Goal: Task Accomplishment & Management: Use online tool/utility

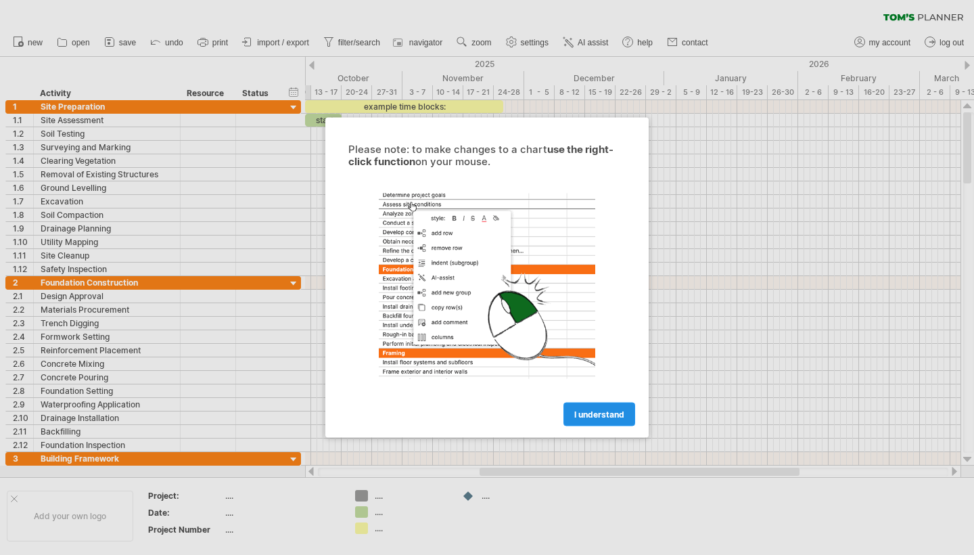
click at [624, 421] on link "I understand" at bounding box center [599, 414] width 72 height 24
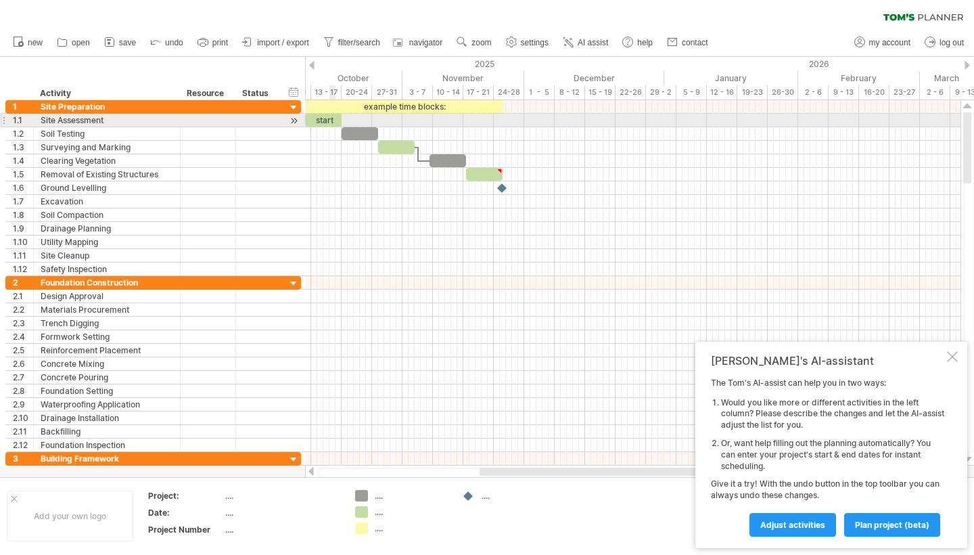
click at [331, 114] on div "start" at bounding box center [323, 120] width 37 height 13
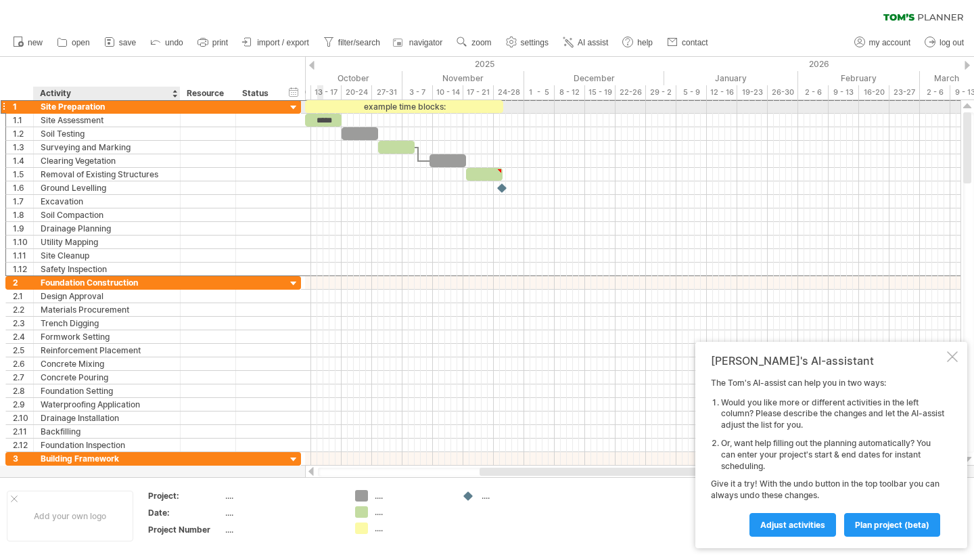
click at [137, 103] on div "Site Preparation" at bounding box center [107, 106] width 133 height 13
click at [108, 122] on div "Site Assessment" at bounding box center [107, 120] width 133 height 13
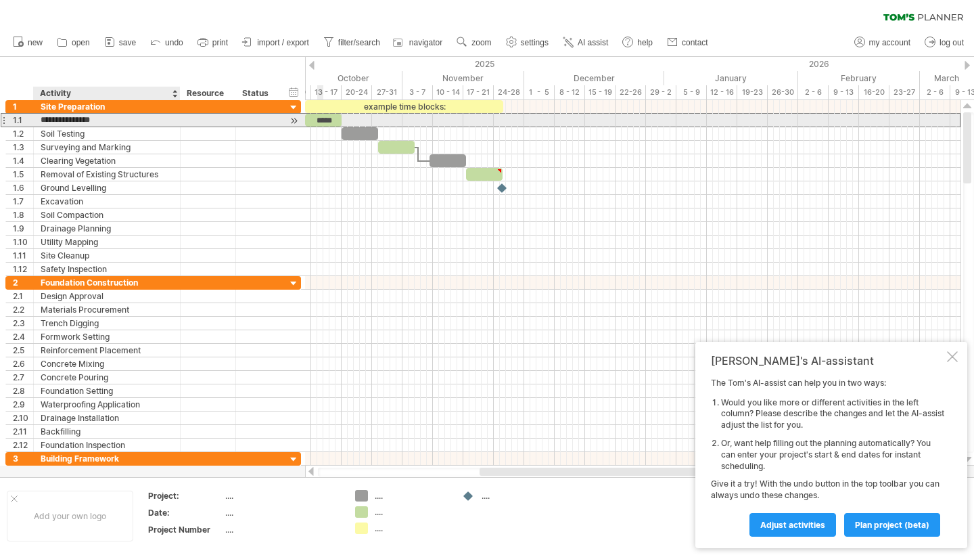
click at [108, 122] on input "**********" at bounding box center [107, 120] width 133 height 13
click at [105, 120] on input "**********" at bounding box center [107, 120] width 133 height 13
type input "*"
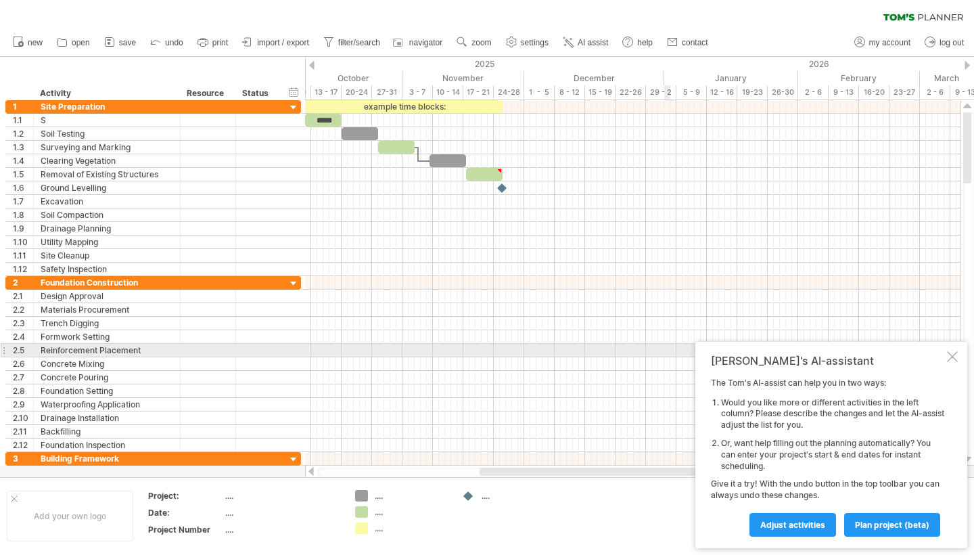
click at [951, 353] on div "[PERSON_NAME]'s AI-assistant The [PERSON_NAME]'s AI-assist can help you in two …" at bounding box center [831, 445] width 272 height 206
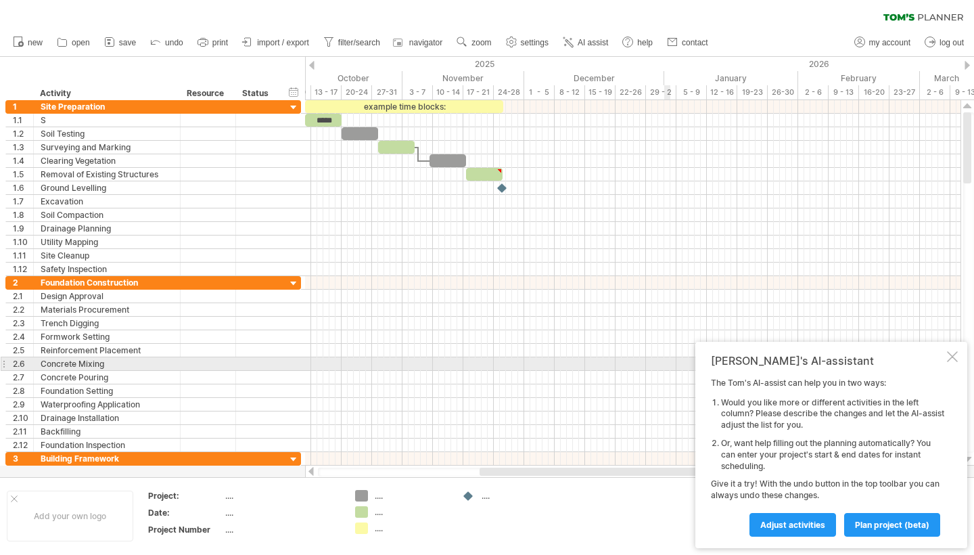
click at [952, 359] on div at bounding box center [952, 356] width 11 height 11
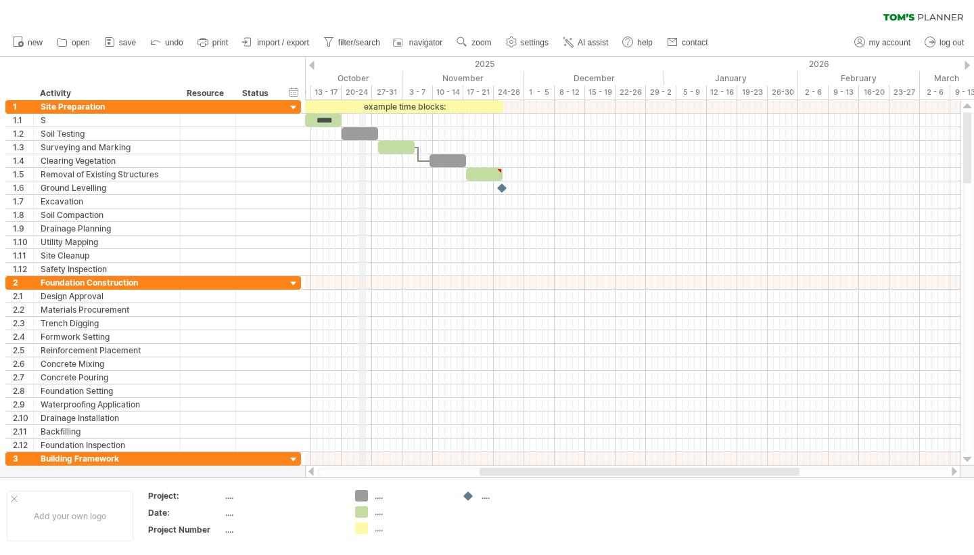
click at [363, 72] on div "October" at bounding box center [332, 78] width 140 height 14
click at [338, 88] on div "13 - 17" at bounding box center [326, 92] width 30 height 14
click at [321, 91] on div "13 - 17" at bounding box center [326, 92] width 30 height 14
click at [320, 90] on div "13 - 17" at bounding box center [326, 92] width 30 height 14
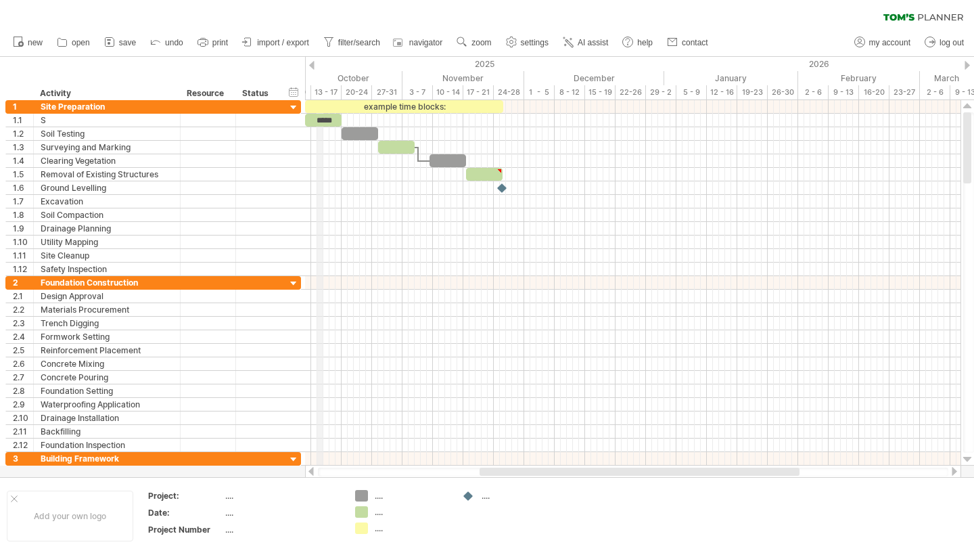
click at [320, 90] on div "13 - 17" at bounding box center [326, 92] width 30 height 14
click at [462, 81] on div "November" at bounding box center [463, 78] width 122 height 14
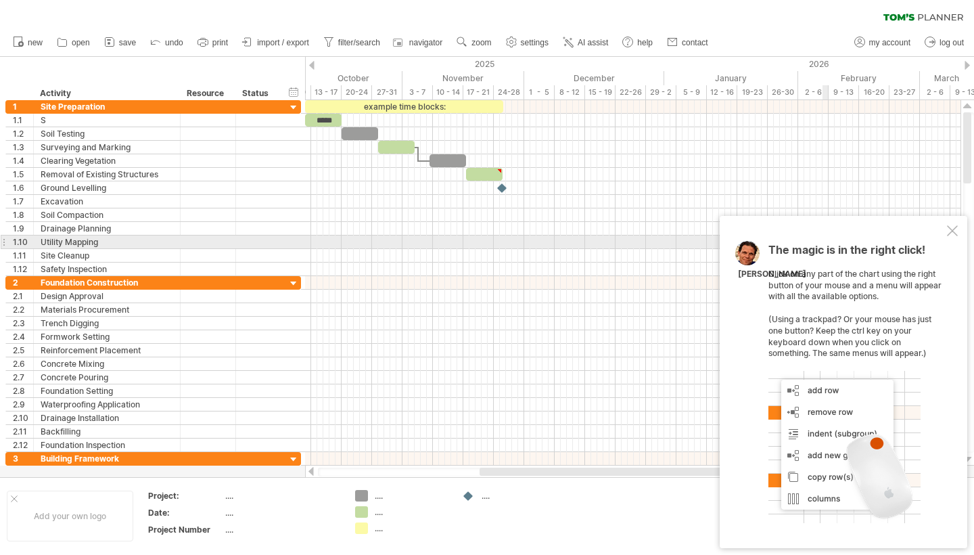
click at [947, 236] on div at bounding box center [952, 230] width 11 height 11
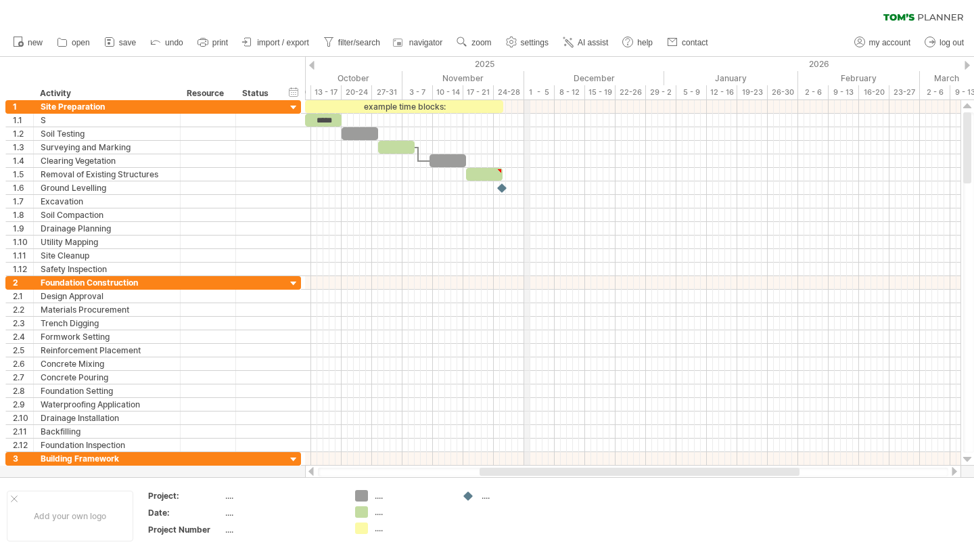
click at [524, 87] on div "24-28" at bounding box center [509, 92] width 30 height 14
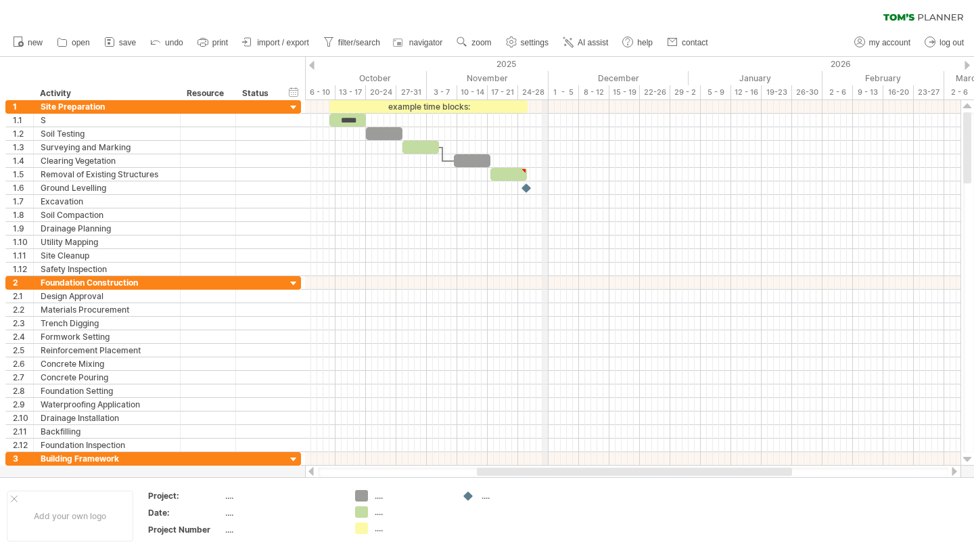
drag, startPoint x: 530, startPoint y: 87, endPoint x: 548, endPoint y: 87, distance: 18.3
click at [548, 87] on div "24-28" at bounding box center [533, 92] width 30 height 14
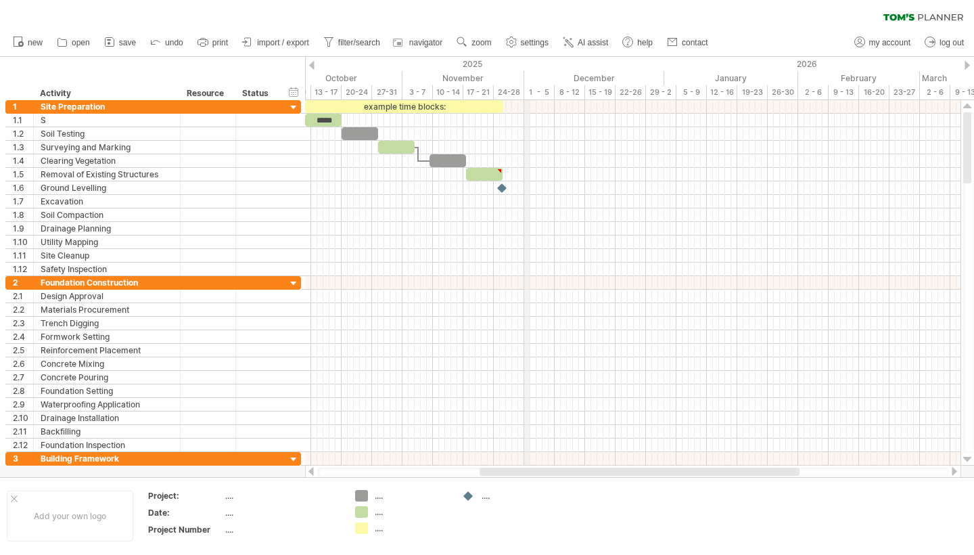
drag, startPoint x: 548, startPoint y: 85, endPoint x: 525, endPoint y: 85, distance: 23.0
click at [513, 87] on div "24-28" at bounding box center [509, 92] width 30 height 14
click at [496, 93] on div "24-28" at bounding box center [509, 92] width 30 height 14
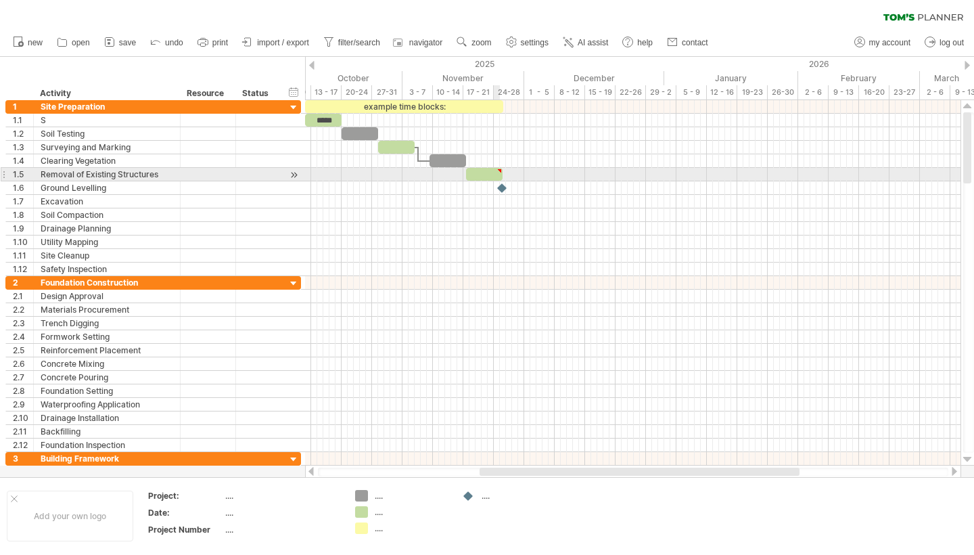
click at [495, 169] on div at bounding box center [484, 174] width 37 height 13
click at [501, 169] on div at bounding box center [499, 171] width 6 height 6
type textarea "**********"
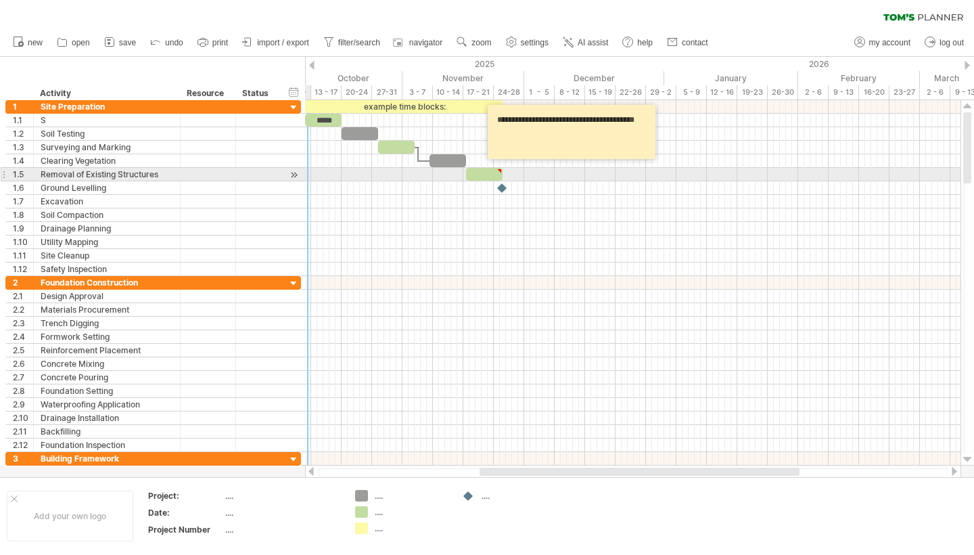
click at [301, 170] on div "**********" at bounding box center [153, 175] width 296 height 14
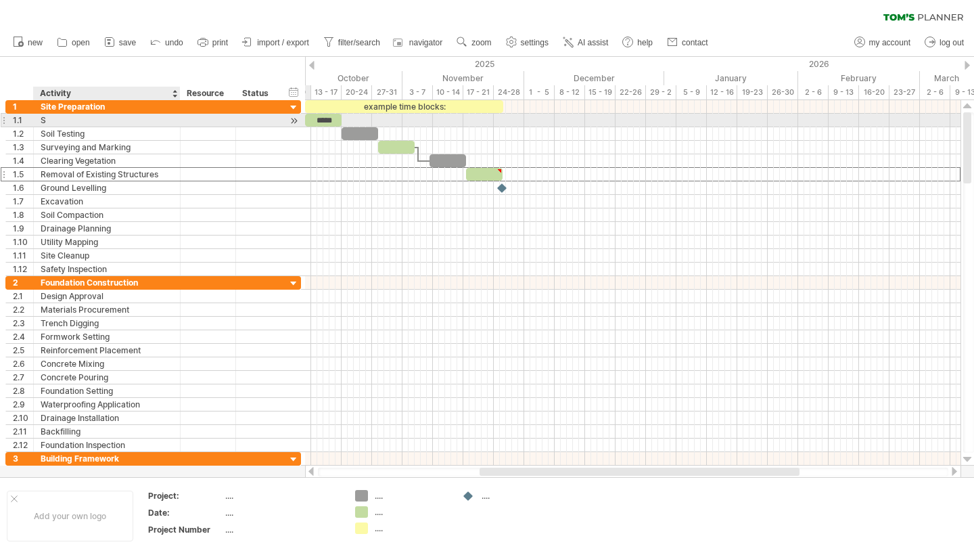
click at [131, 116] on div "S" at bounding box center [107, 120] width 133 height 13
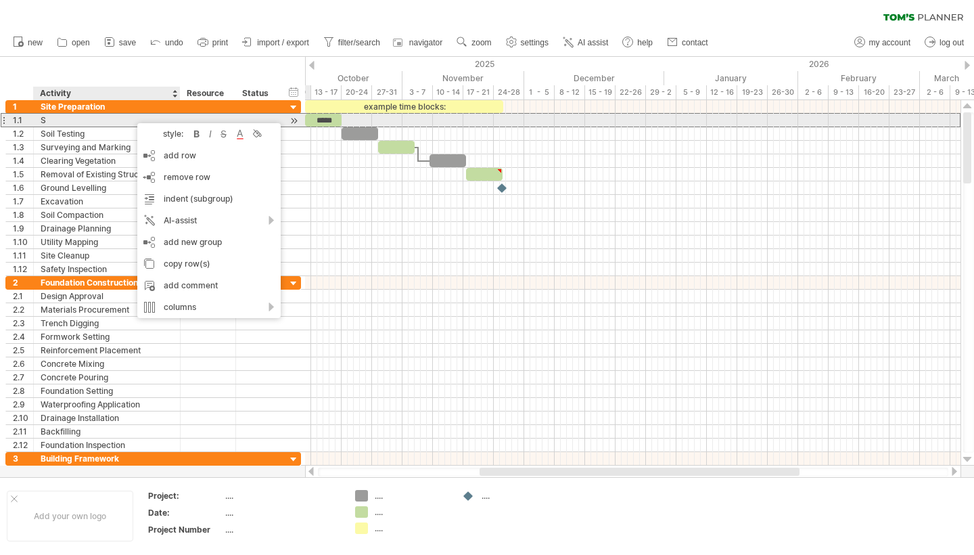
click at [291, 120] on div at bounding box center [293, 121] width 13 height 14
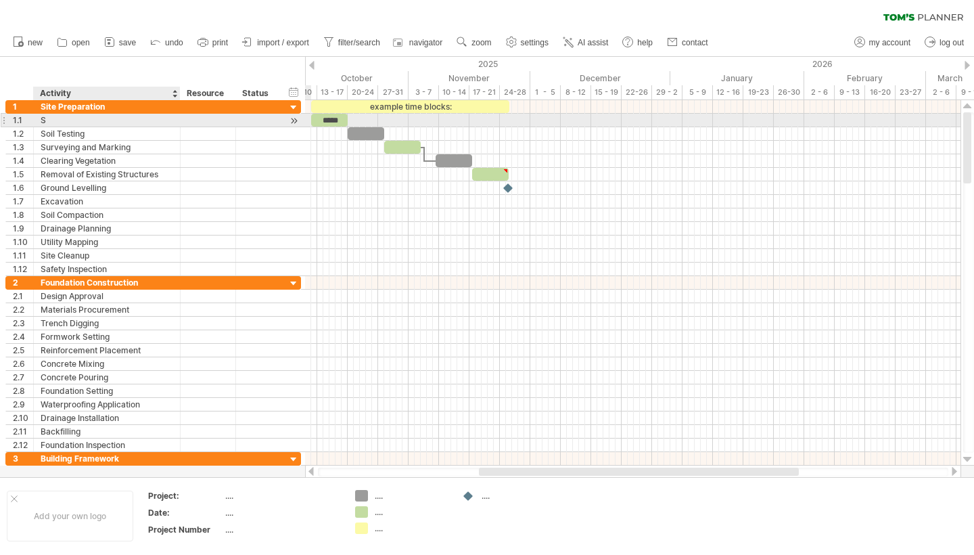
click at [291, 120] on div at bounding box center [293, 121] width 13 height 14
click at [295, 120] on div at bounding box center [293, 121] width 13 height 14
click at [260, 120] on div at bounding box center [258, 120] width 30 height 13
click at [260, 120] on input "text" at bounding box center [258, 120] width 30 height 13
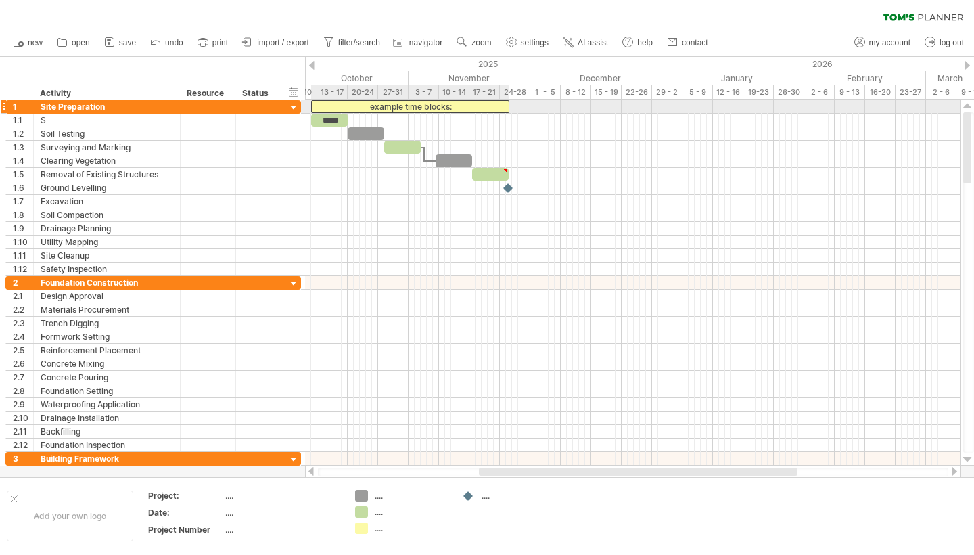
click at [390, 106] on div "example time blocks:" at bounding box center [410, 106] width 198 height 13
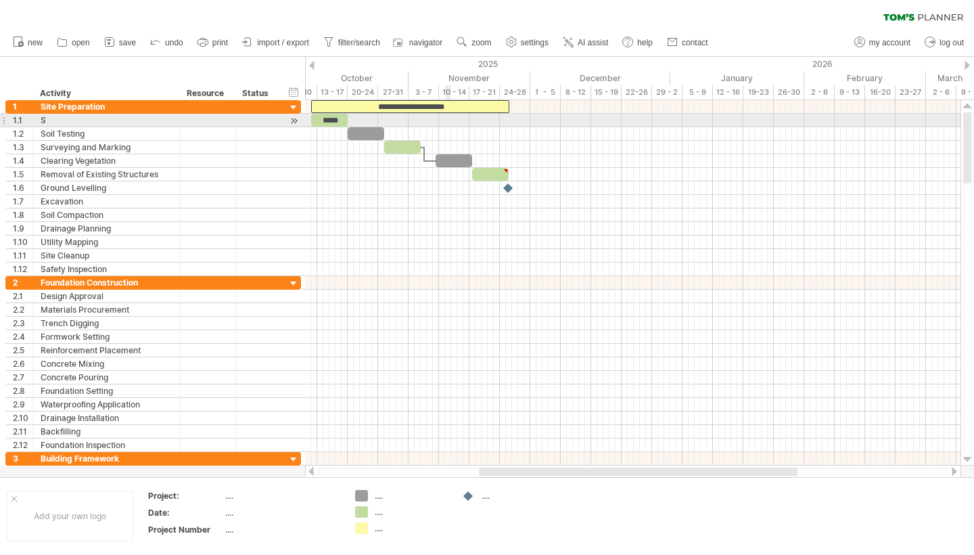
click at [446, 121] on div at bounding box center [632, 121] width 655 height 14
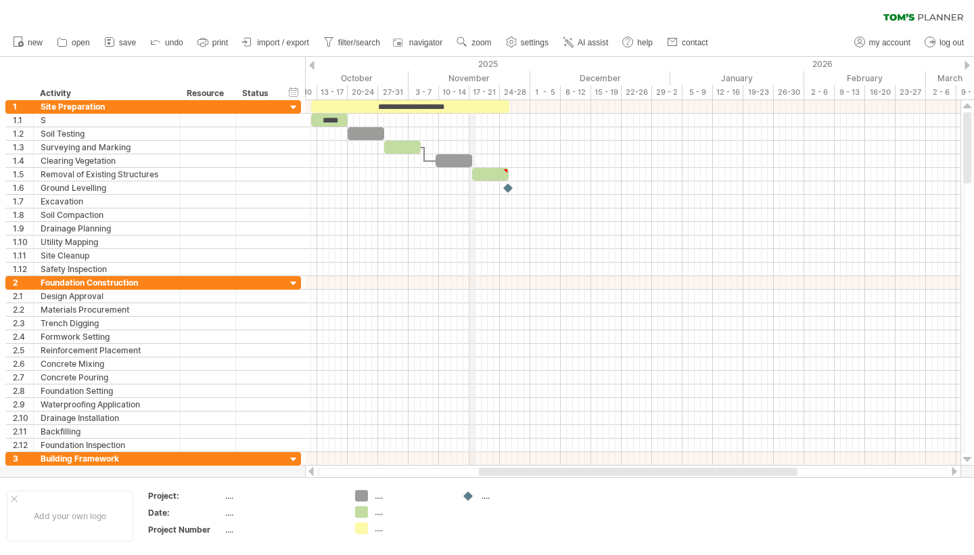
click at [471, 85] on div "17 - 21" at bounding box center [484, 92] width 30 height 14
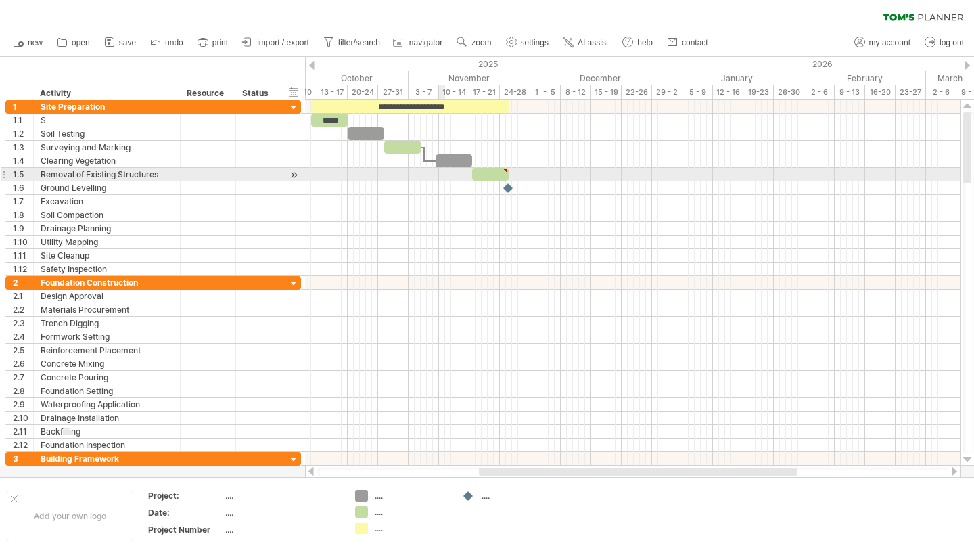
click at [444, 166] on div at bounding box center [454, 160] width 37 height 13
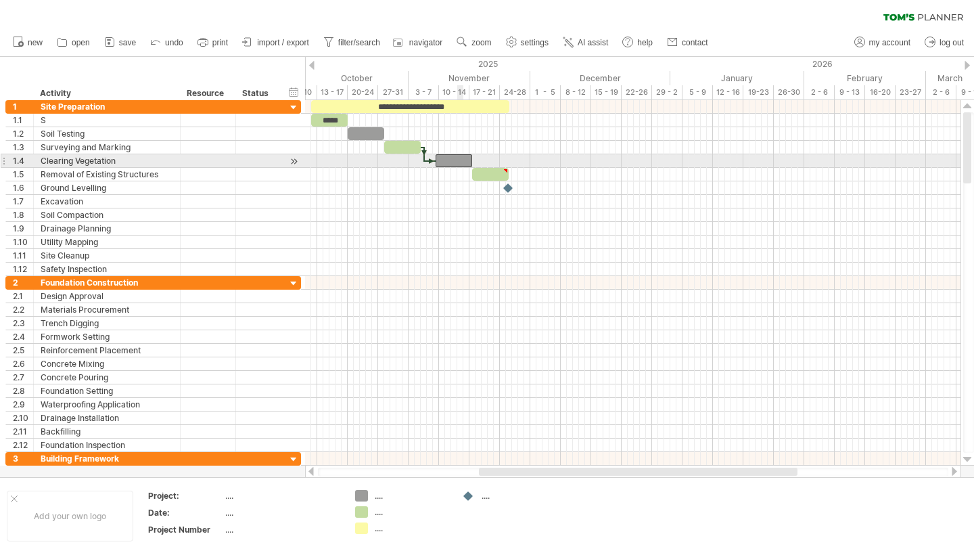
click at [463, 156] on div at bounding box center [454, 160] width 37 height 13
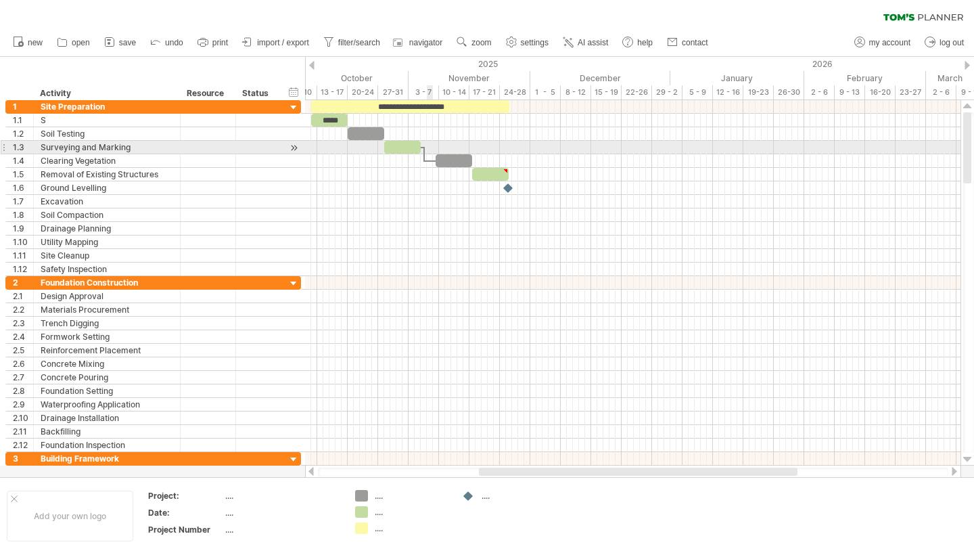
click at [430, 149] on div at bounding box center [632, 148] width 655 height 14
click at [422, 149] on span at bounding box center [420, 147] width 5 height 13
drag, startPoint x: 422, startPoint y: 149, endPoint x: 461, endPoint y: 150, distance: 38.6
click at [461, 150] on span at bounding box center [460, 147] width 5 height 13
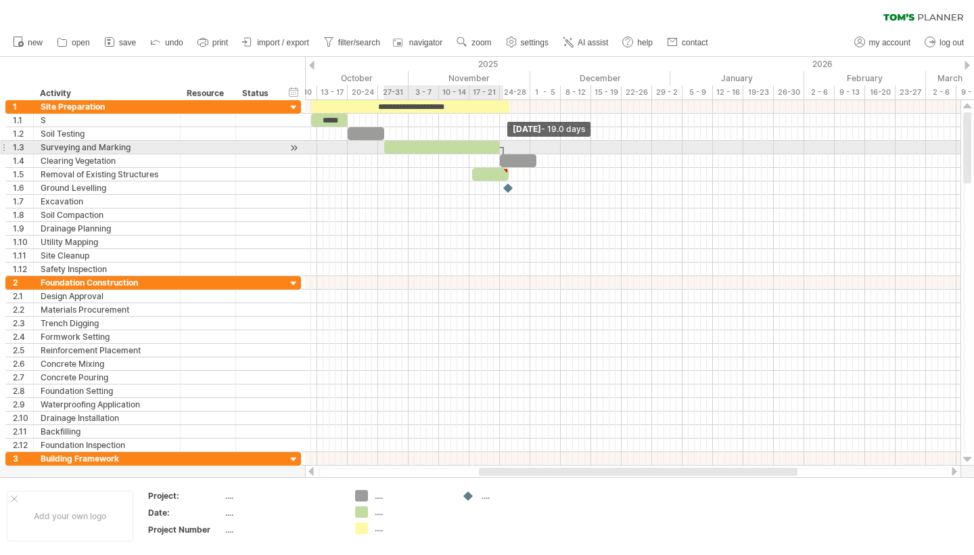
drag, startPoint x: 461, startPoint y: 150, endPoint x: 500, endPoint y: 147, distance: 39.4
click at [501, 147] on span at bounding box center [499, 147] width 5 height 13
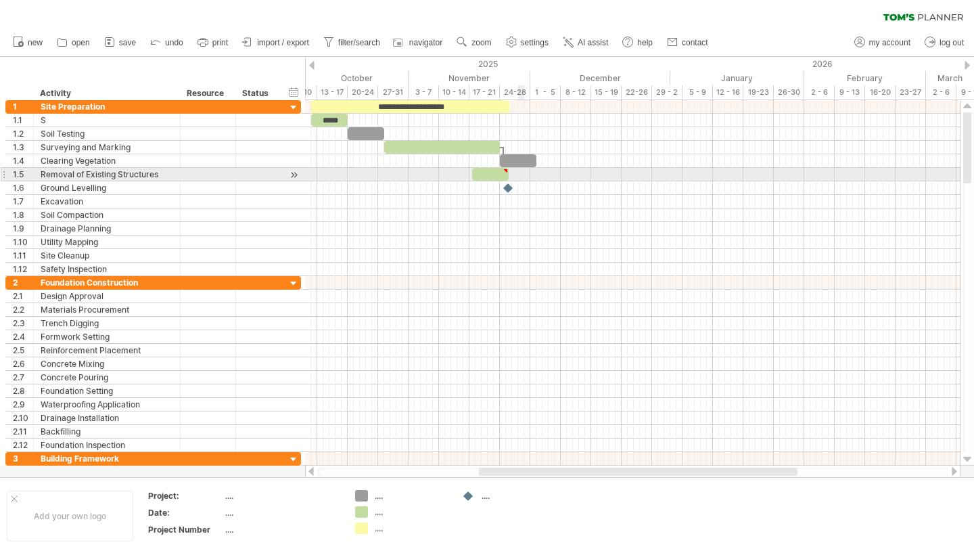
click at [518, 172] on div at bounding box center [632, 175] width 655 height 14
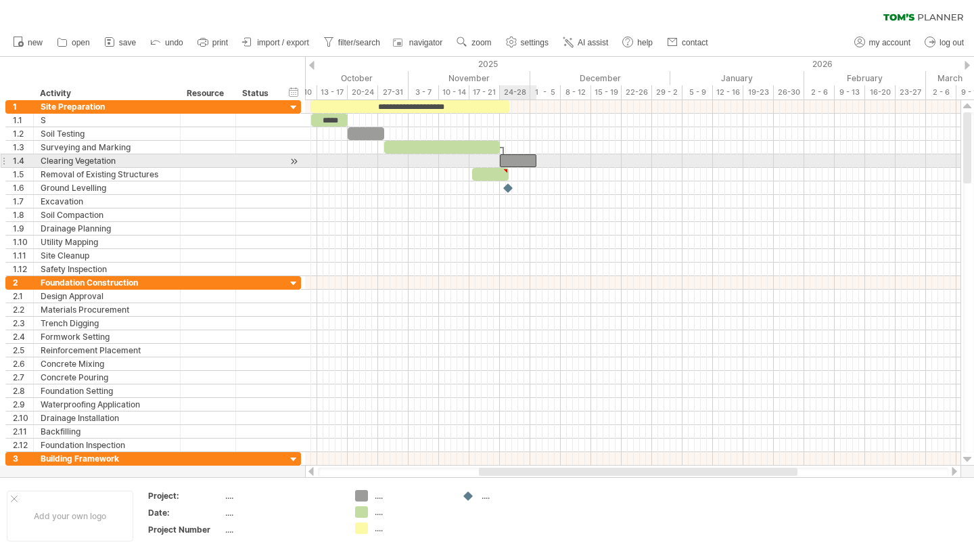
click at [517, 166] on div at bounding box center [518, 160] width 37 height 13
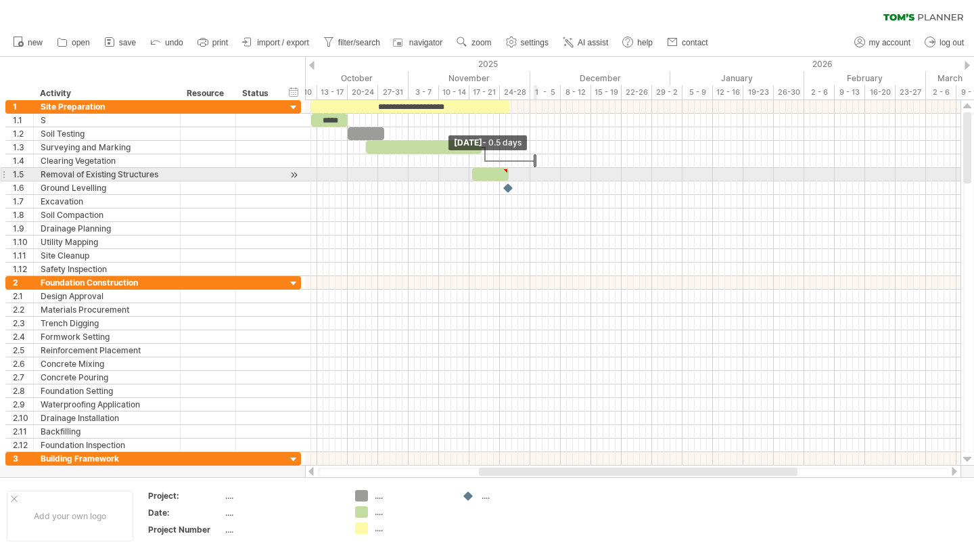
drag, startPoint x: 501, startPoint y: 157, endPoint x: 597, endPoint y: 175, distance: 97.1
click at [597, 175] on div "**********" at bounding box center [632, 282] width 655 height 365
click at [496, 168] on div at bounding box center [490, 174] width 37 height 13
drag, startPoint x: 506, startPoint y: 170, endPoint x: 484, endPoint y: 170, distance: 22.3
click at [484, 170] on div at bounding box center [485, 171] width 6 height 6
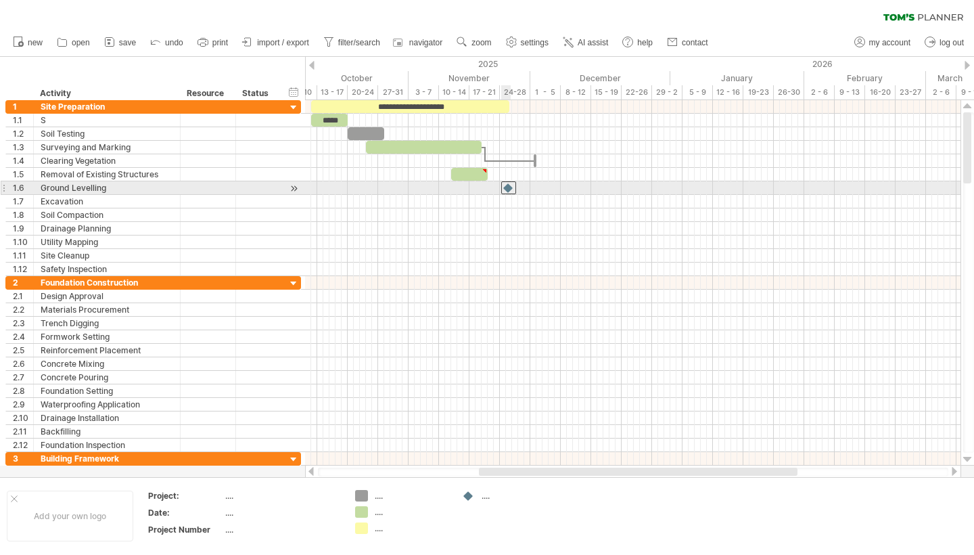
click at [511, 189] on div at bounding box center [508, 187] width 15 height 13
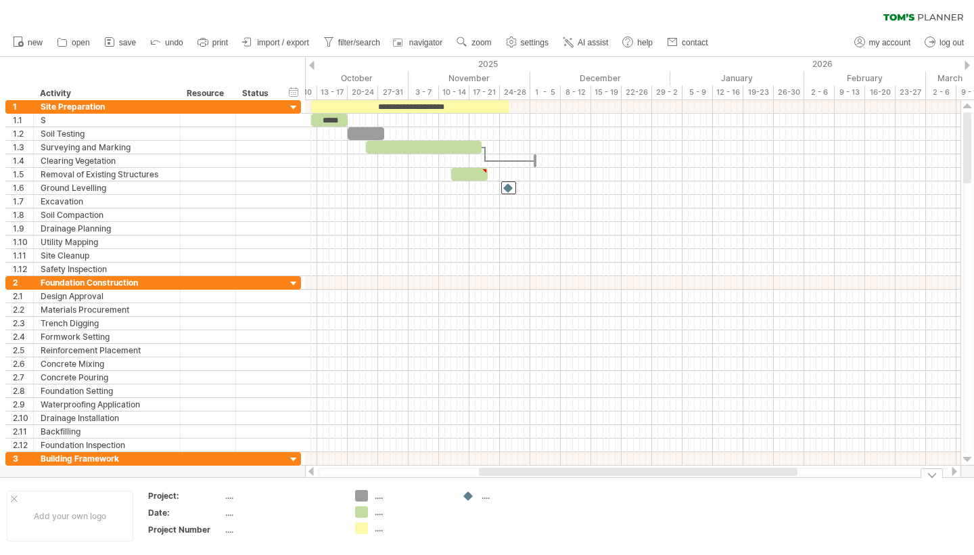
click at [359, 491] on div "Trying to reach [DOMAIN_NAME] Connected again... 0% clear filter new 1" at bounding box center [487, 277] width 974 height 555
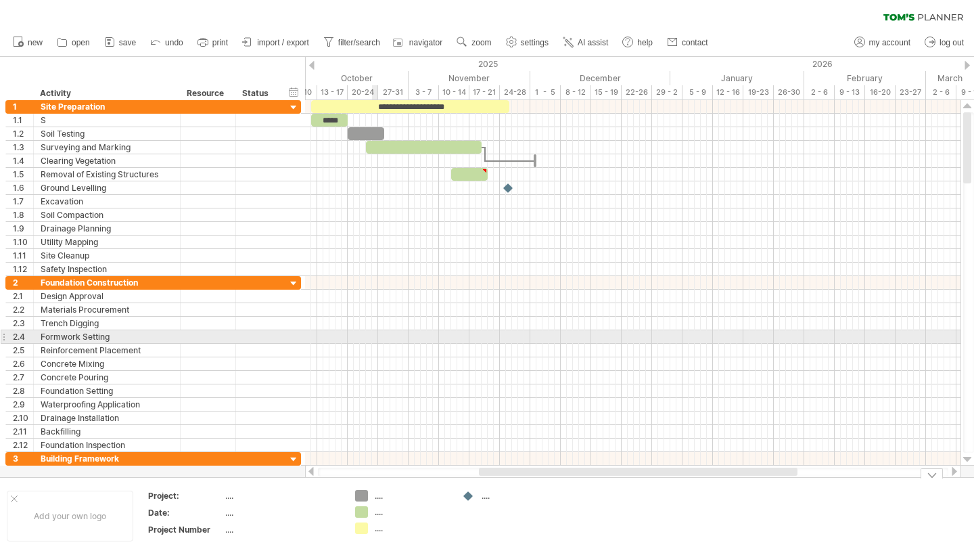
drag, startPoint x: 359, startPoint y: 491, endPoint x: 371, endPoint y: 320, distance: 171.5
click at [371, 319] on div "Trying to reach [DOMAIN_NAME] Connected again... 0% clear filter new 1" at bounding box center [487, 277] width 974 height 555
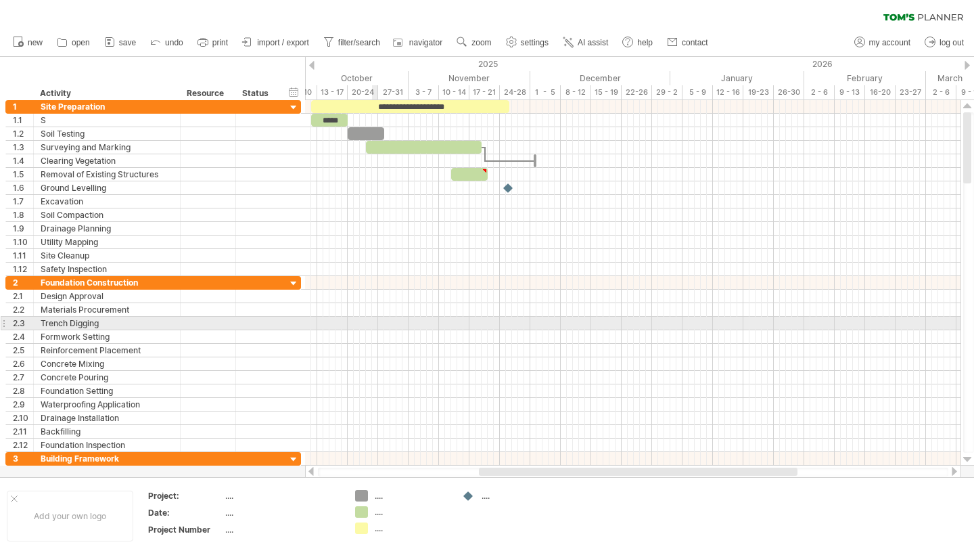
click at [372, 320] on div at bounding box center [632, 324] width 655 height 14
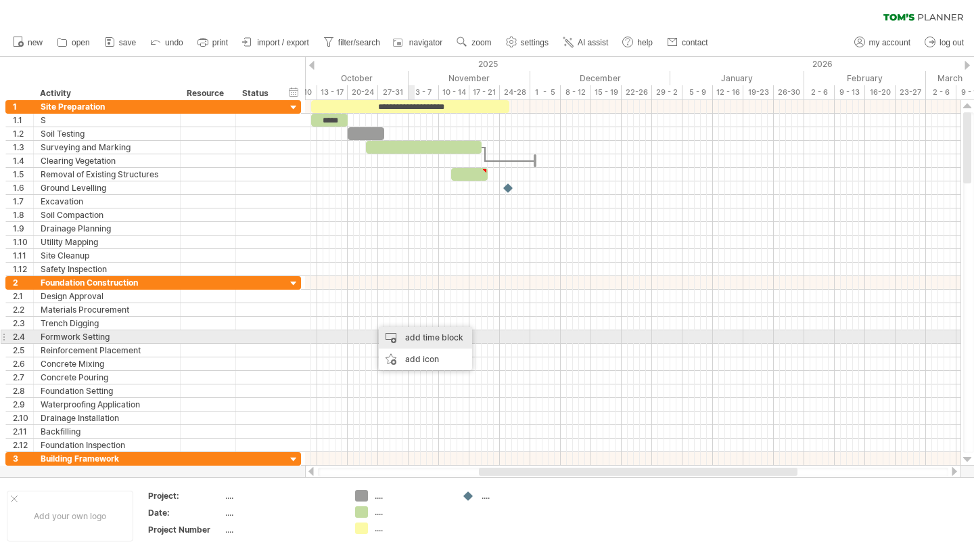
click at [412, 338] on div "add time block" at bounding box center [425, 338] width 93 height 22
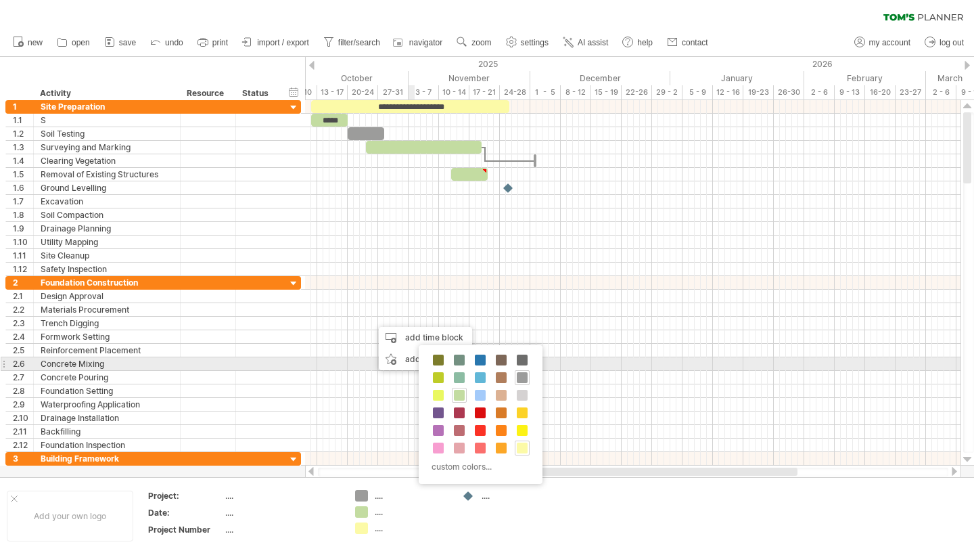
click at [467, 365] on div "custom colors..." at bounding box center [481, 414] width 124 height 139
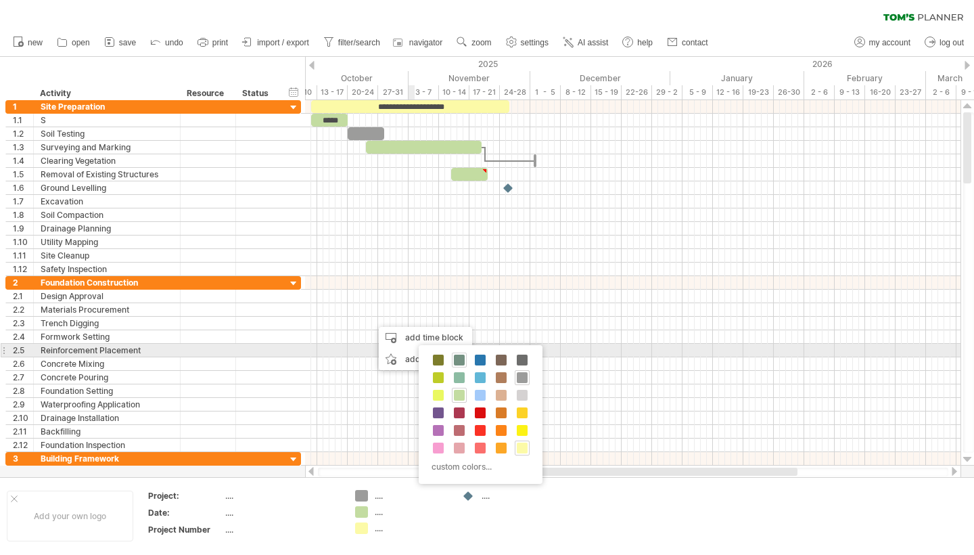
click at [460, 356] on span at bounding box center [459, 359] width 11 height 11
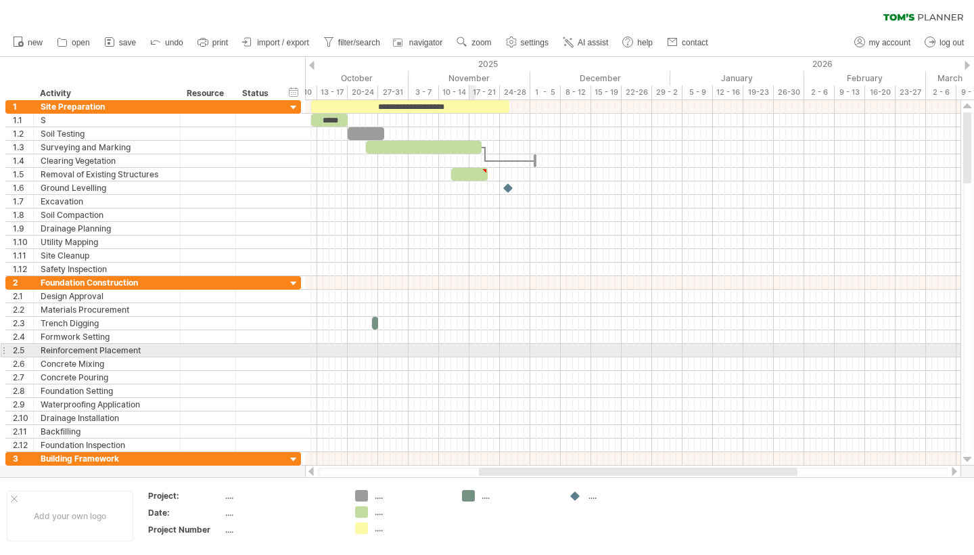
click at [474, 345] on div at bounding box center [632, 351] width 655 height 14
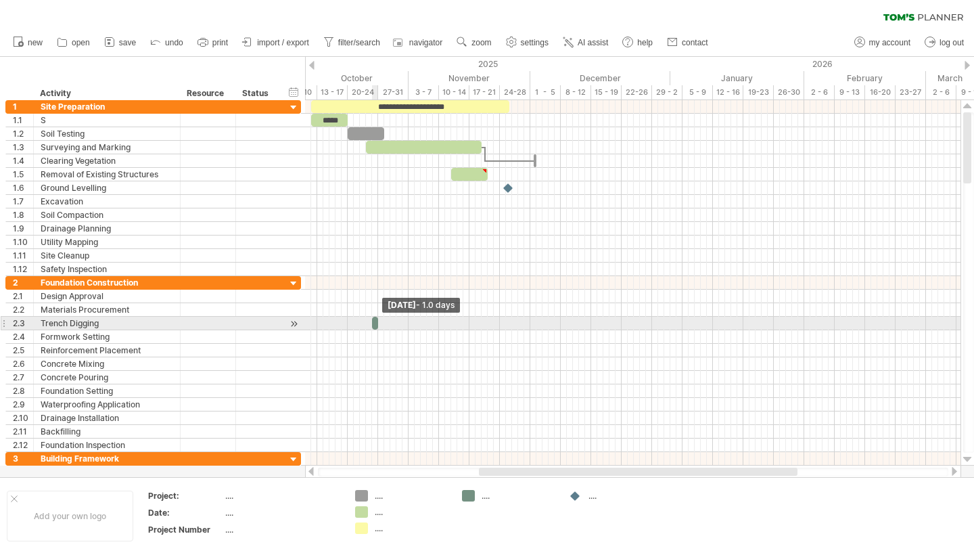
click at [376, 323] on span at bounding box center [377, 323] width 5 height 13
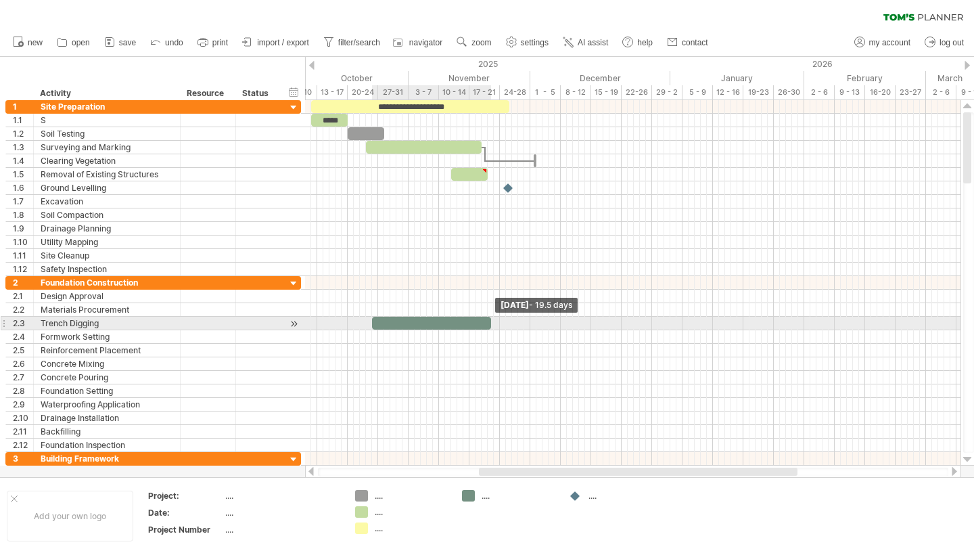
drag, startPoint x: 376, startPoint y: 323, endPoint x: 488, endPoint y: 321, distance: 111.6
click at [488, 321] on span at bounding box center [490, 323] width 5 height 13
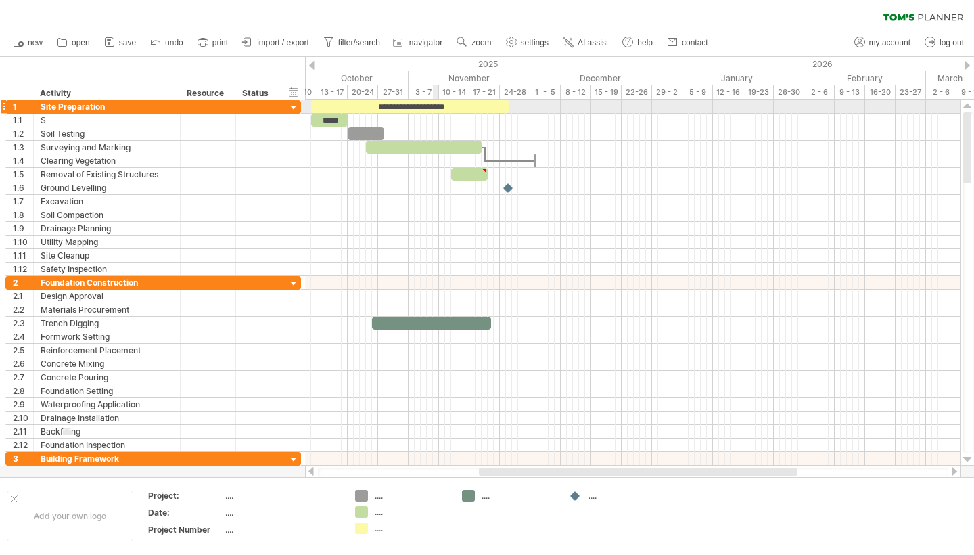
click at [434, 108] on div "**********" at bounding box center [410, 106] width 198 height 13
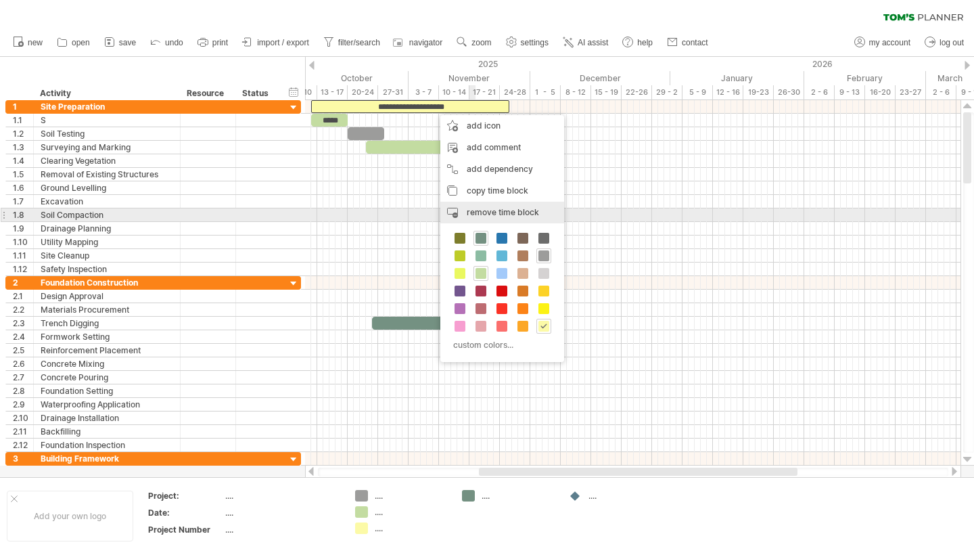
click at [500, 212] on span "remove time block" at bounding box center [503, 212] width 72 height 10
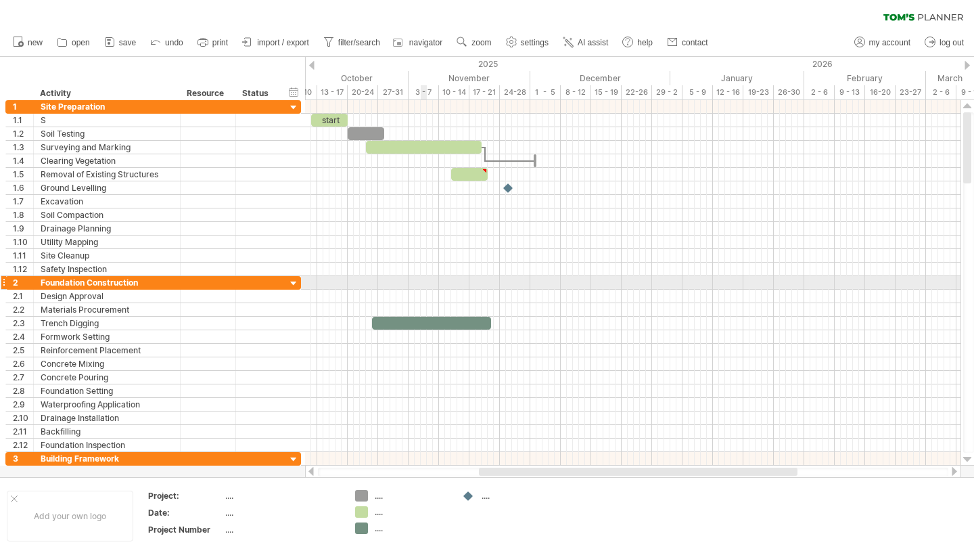
click at [425, 287] on div at bounding box center [632, 283] width 655 height 14
click at [285, 279] on div "**********" at bounding box center [153, 282] width 296 height 14
click at [296, 284] on div at bounding box center [293, 283] width 13 height 13
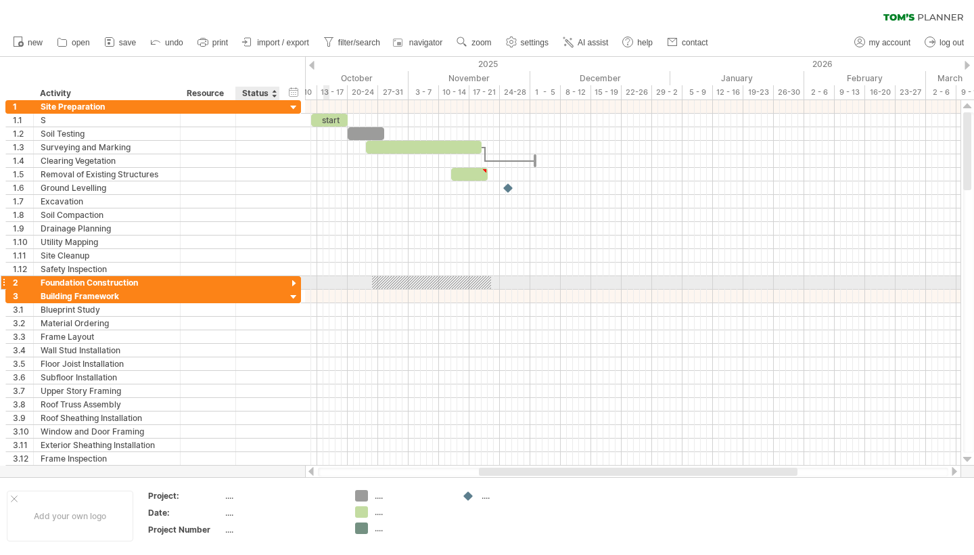
click at [296, 284] on div at bounding box center [293, 283] width 13 height 13
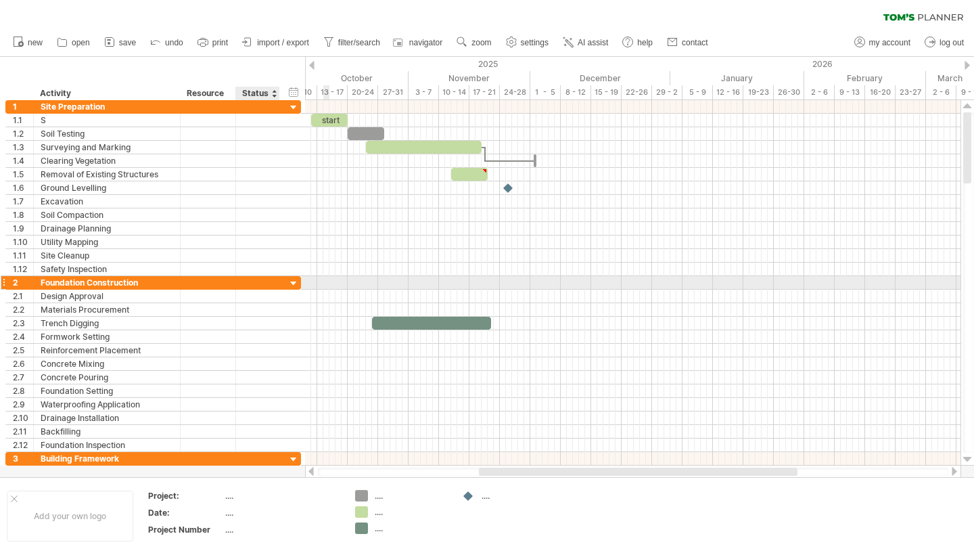
click at [296, 284] on div at bounding box center [293, 283] width 13 height 13
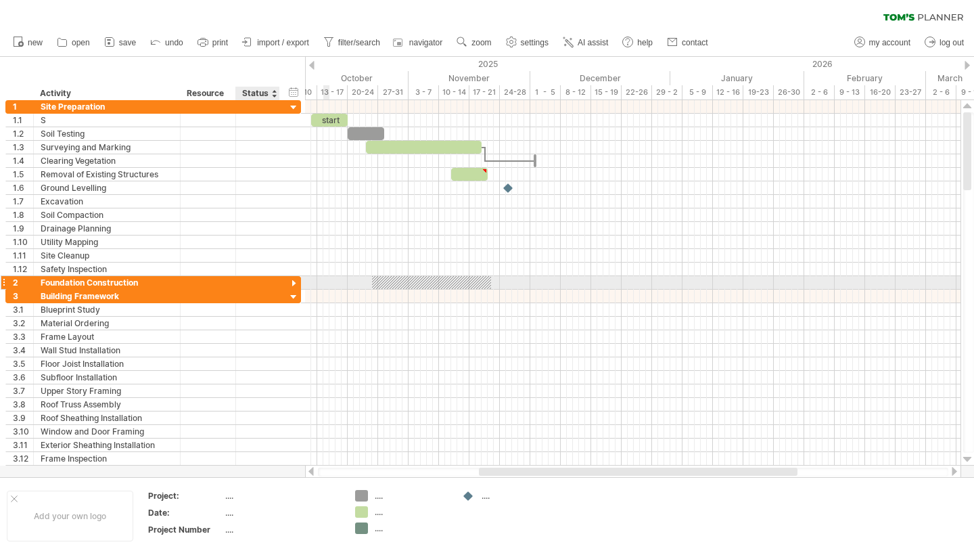
click at [296, 284] on div at bounding box center [293, 283] width 13 height 13
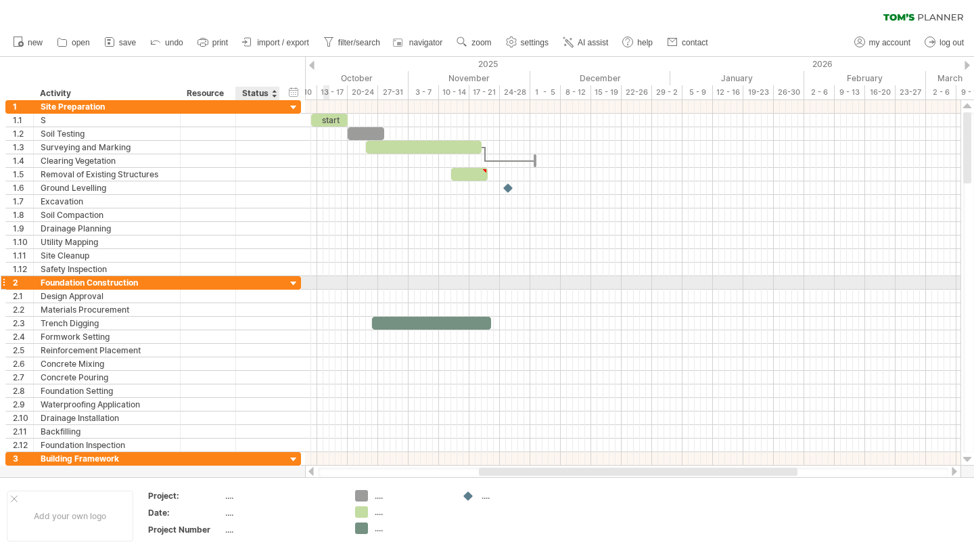
click at [296, 284] on div at bounding box center [293, 283] width 13 height 13
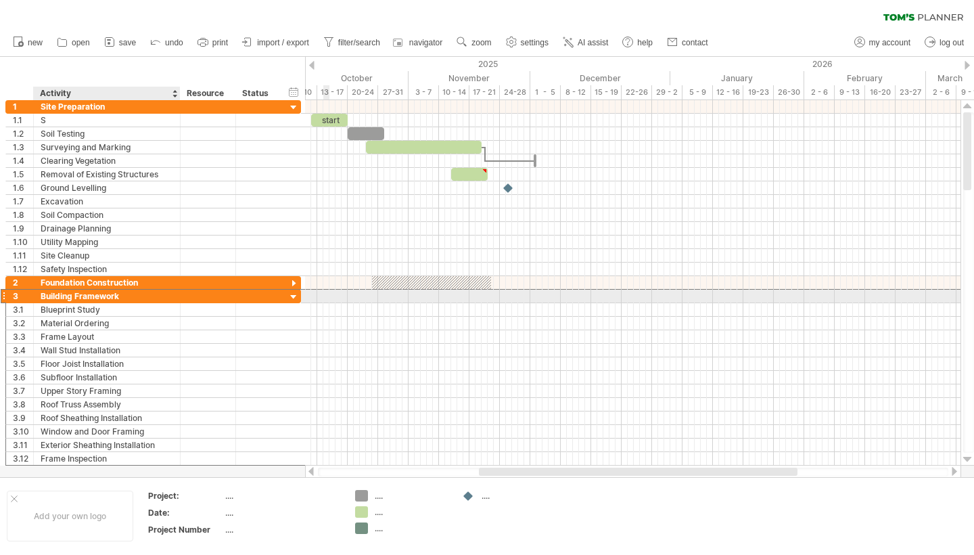
drag, startPoint x: 156, startPoint y: 292, endPoint x: 82, endPoint y: 291, distance: 74.4
click at [82, 291] on div "Building Framework" at bounding box center [107, 296] width 133 height 13
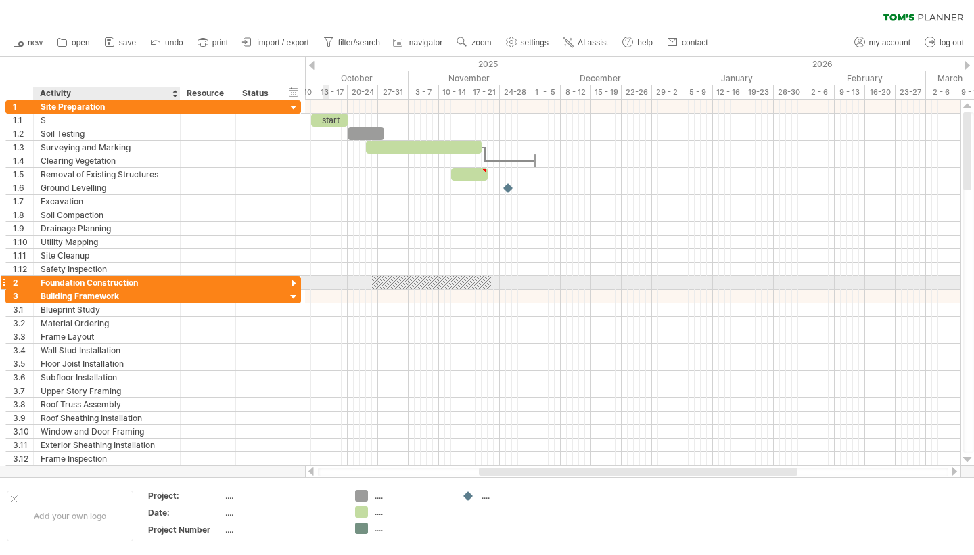
click at [292, 287] on div at bounding box center [293, 283] width 13 height 13
